Goal: Task Accomplishment & Management: Manage account settings

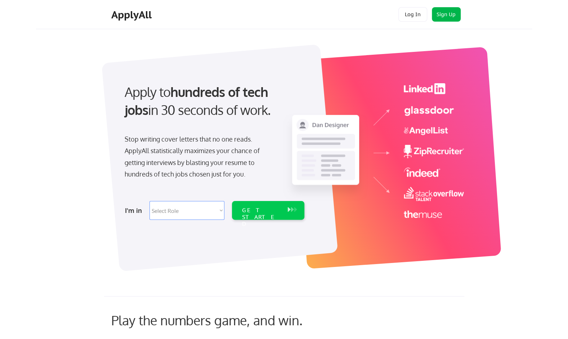
click at [444, 14] on button "Sign Up" at bounding box center [446, 14] width 29 height 14
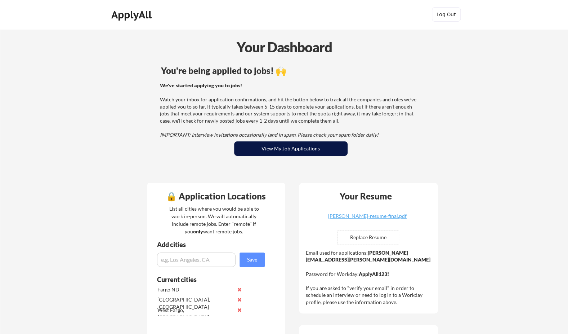
click at [271, 142] on button "View My Job Applications" at bounding box center [291, 148] width 114 height 14
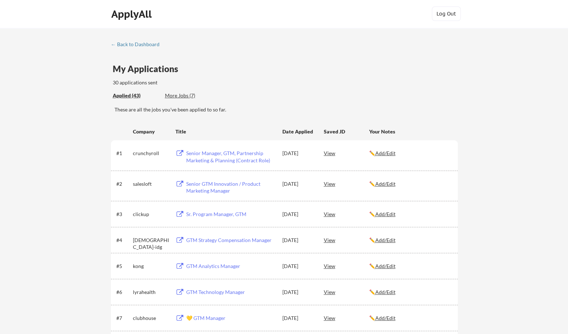
scroll to position [1, 0]
click at [134, 95] on div "Applied (43)" at bounding box center [136, 94] width 47 height 7
click at [177, 95] on div "More Jobs (7)" at bounding box center [191, 94] width 53 height 7
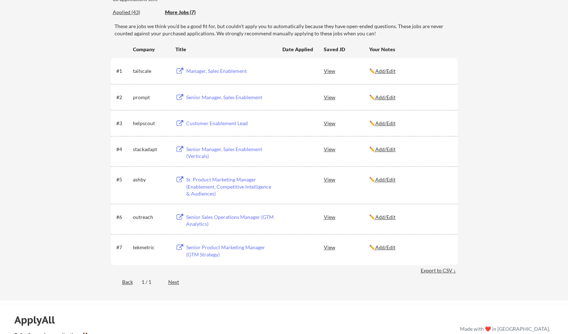
scroll to position [84, 0]
click at [134, 16] on div "Applied (43)" at bounding box center [136, 12] width 47 height 8
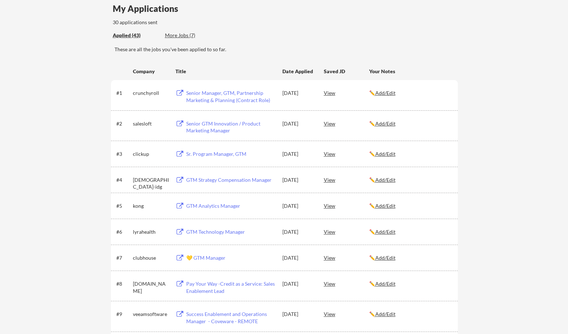
scroll to position [61, 0]
